Goal: Information Seeking & Learning: Learn about a topic

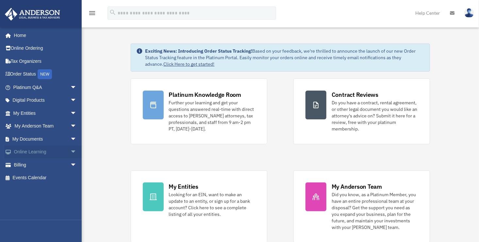
click at [27, 150] on link "Online Learning arrow_drop_down" at bounding box center [46, 152] width 82 height 13
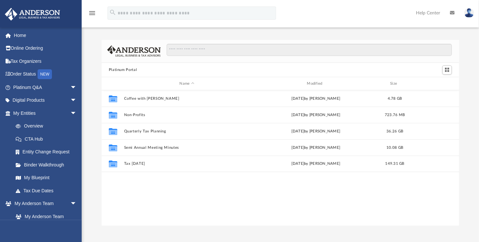
scroll to position [144, 353]
click at [29, 85] on link "Platinum Q&A arrow_drop_down" at bounding box center [46, 87] width 82 height 13
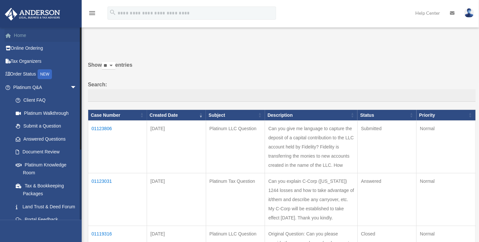
click at [13, 35] on span at bounding box center [11, 35] width 5 height 5
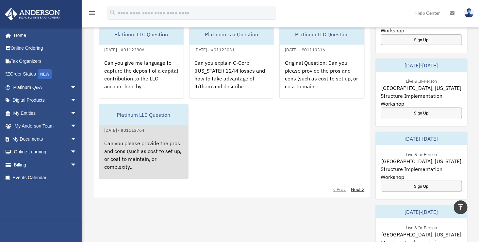
scroll to position [294, 0]
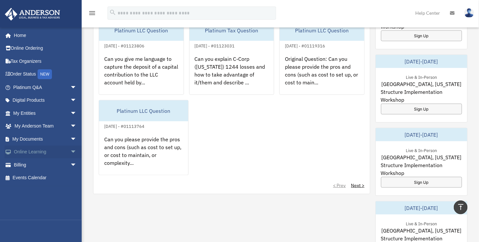
click at [71, 150] on span "arrow_drop_down" at bounding box center [76, 152] width 13 height 13
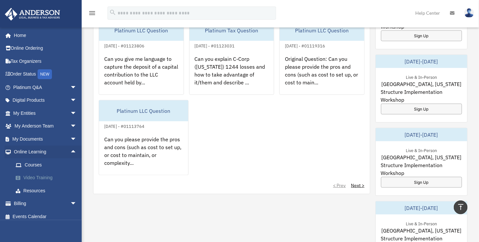
click at [43, 174] on link "Video Training" at bounding box center [47, 177] width 77 height 13
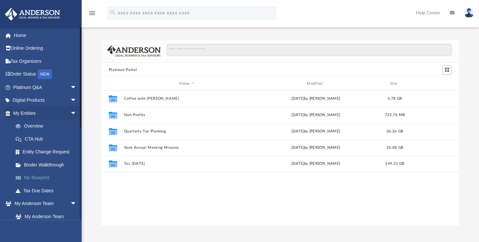
scroll to position [144, 353]
click at [33, 177] on link "My Blueprint" at bounding box center [47, 177] width 77 height 13
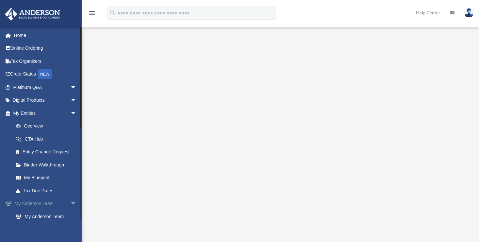
click at [50, 203] on link "My [PERSON_NAME] Team arrow_drop_down" at bounding box center [46, 203] width 82 height 13
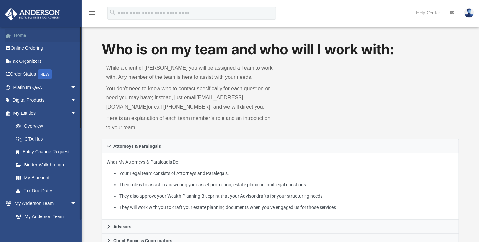
click at [24, 34] on link "Home" at bounding box center [46, 35] width 82 height 13
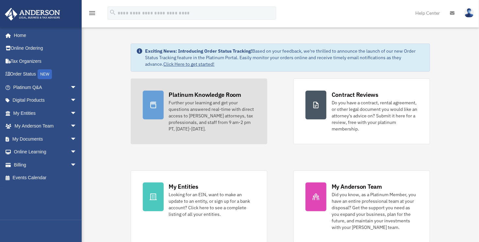
click at [187, 114] on div "Further your learning and get your questions answered real-time with direct acc…" at bounding box center [212, 115] width 86 height 33
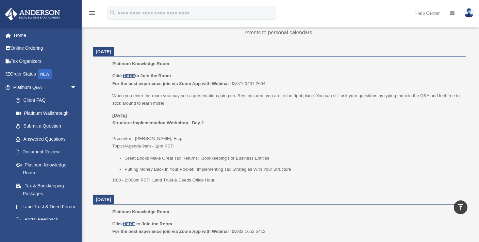
scroll to position [262, 0]
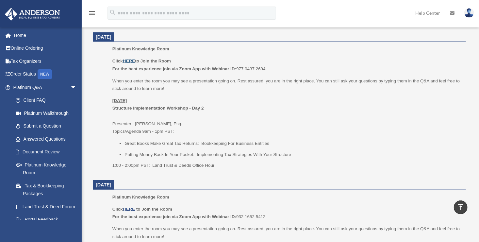
click at [131, 60] on u "HERE" at bounding box center [129, 61] width 12 height 5
